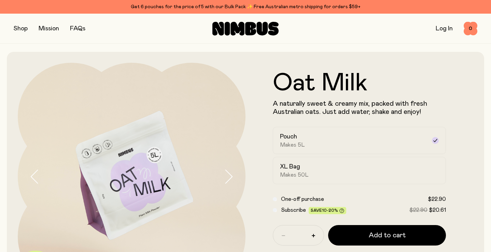
click at [20, 33] on div "Shop Mission FAQs Log In 0 0" at bounding box center [246, 29] width 464 height 30
click at [22, 28] on button "button" at bounding box center [21, 29] width 14 height 10
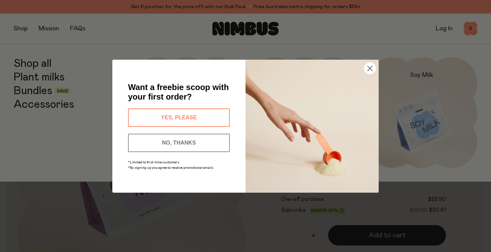
click at [31, 65] on div "Close dialog Want a freebie scoop with your first order? YES, PLEASE NO, THANKS…" at bounding box center [245, 126] width 491 height 252
click at [185, 120] on button "YES, PLEASE" at bounding box center [179, 118] width 102 height 18
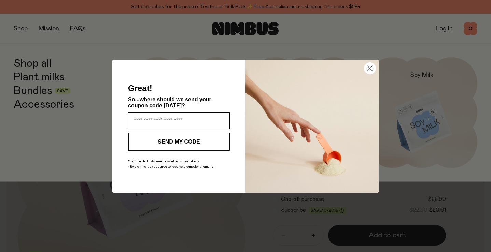
click at [186, 124] on input "Enter your email address" at bounding box center [179, 120] width 102 height 17
type input "**********"
click at [174, 143] on button "SEND MY CODE" at bounding box center [179, 142] width 102 height 18
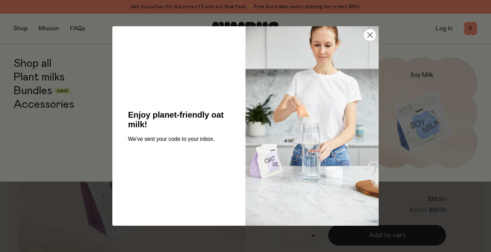
click at [369, 36] on circle "Close dialog" at bounding box center [369, 34] width 11 height 11
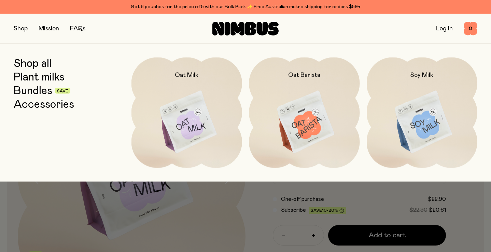
click at [39, 63] on link "Shop all" at bounding box center [33, 63] width 38 height 12
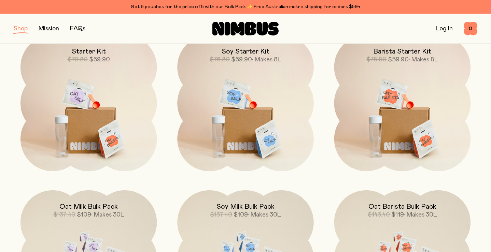
scroll to position [501, 0]
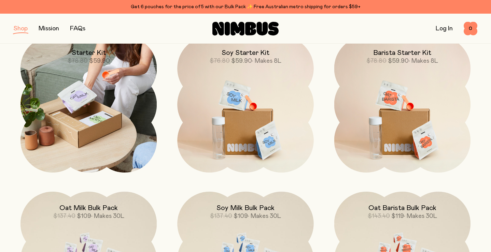
click at [100, 107] on img at bounding box center [88, 105] width 136 height 136
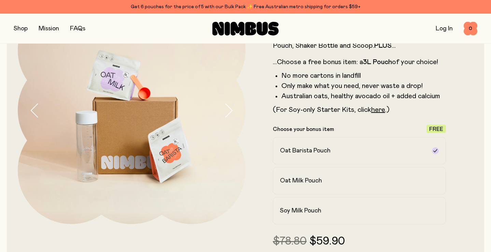
scroll to position [60, 0]
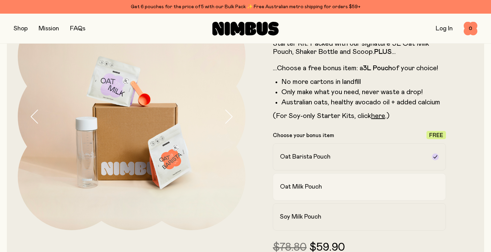
click at [309, 182] on label "Oat Milk Pouch" at bounding box center [359, 186] width 173 height 27
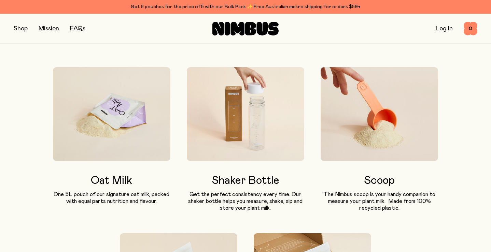
scroll to position [393, 0]
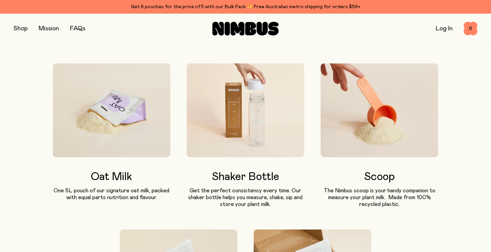
click at [246, 104] on img at bounding box center [245, 110] width 117 height 94
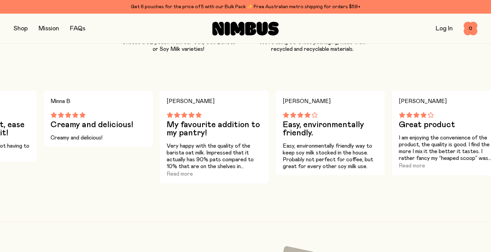
scroll to position [199, 0]
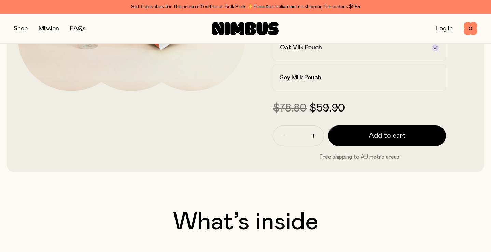
click at [22, 27] on button "button" at bounding box center [21, 29] width 14 height 10
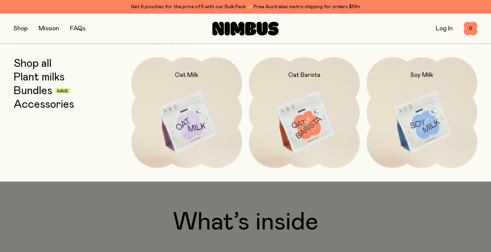
click at [33, 104] on link "Accessories" at bounding box center [44, 104] width 60 height 12
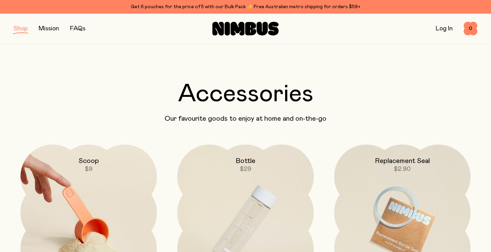
scroll to position [84, 0]
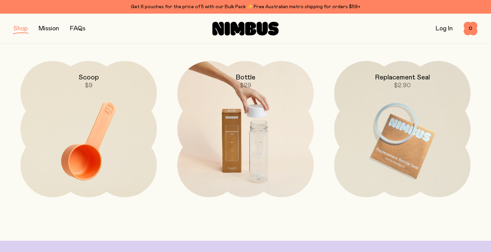
click at [229, 124] on img at bounding box center [245, 141] width 136 height 160
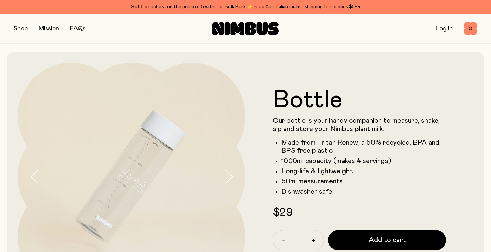
click at [227, 178] on icon "button" at bounding box center [229, 177] width 10 height 14
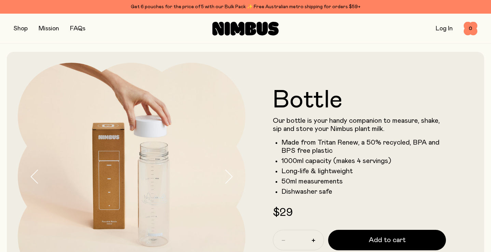
click at [227, 178] on icon "button" at bounding box center [229, 177] width 10 height 14
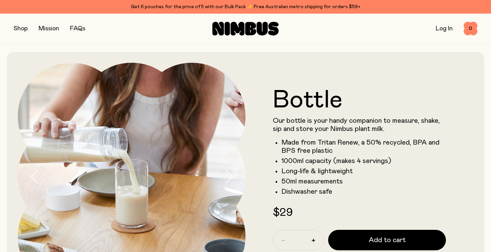
click at [227, 178] on icon "button" at bounding box center [229, 177] width 10 height 14
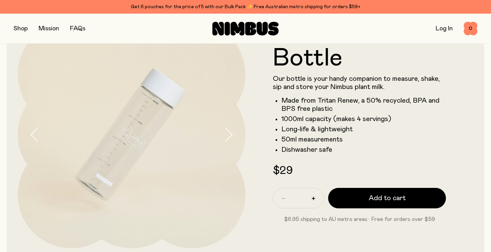
scroll to position [43, 0]
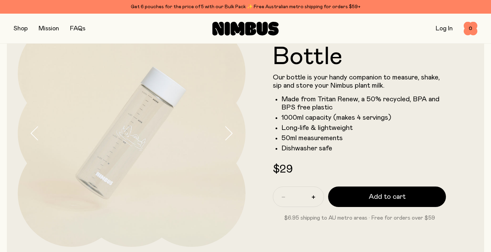
click at [34, 136] on icon "button" at bounding box center [35, 133] width 10 height 14
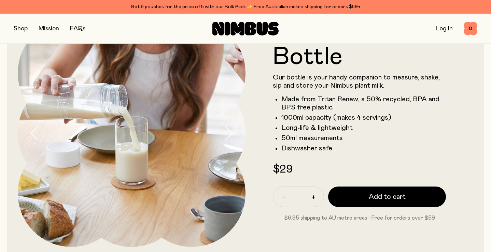
click at [25, 30] on button "button" at bounding box center [21, 29] width 14 height 10
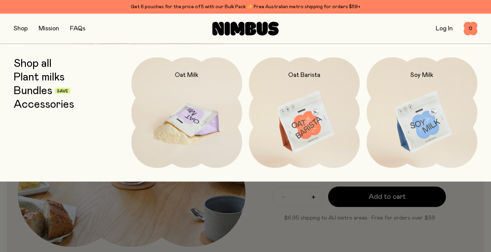
click at [183, 108] on img at bounding box center [186, 122] width 111 height 130
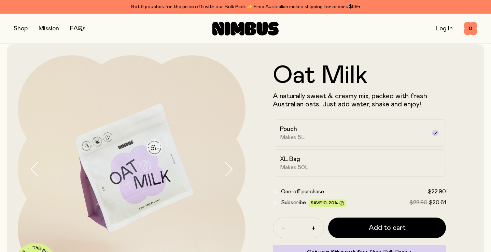
scroll to position [8, 0]
